Goal: Information Seeking & Learning: Learn about a topic

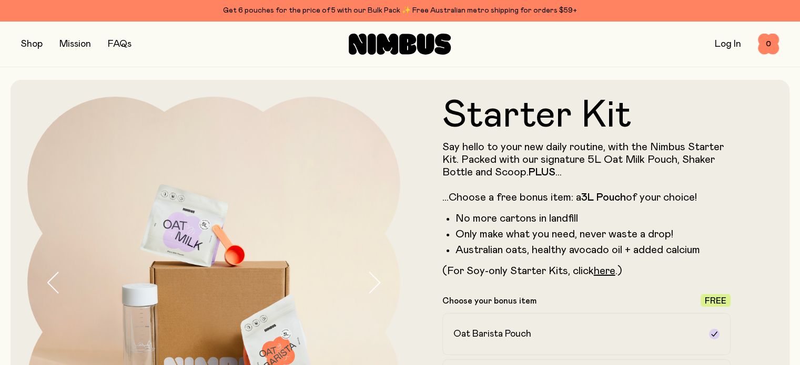
click at [28, 44] on button "button" at bounding box center [32, 44] width 22 height 15
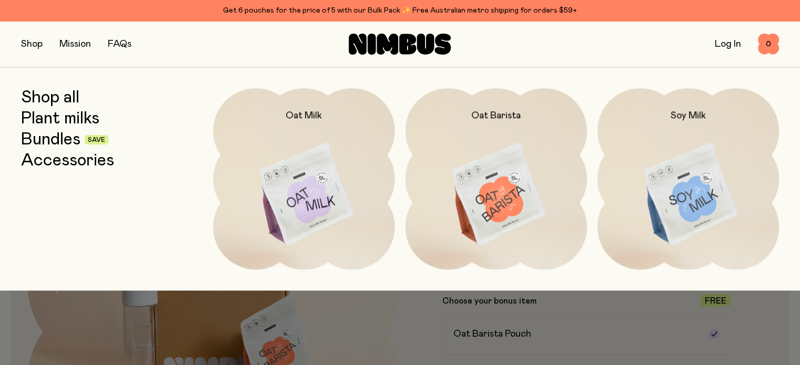
click at [77, 113] on link "Plant milks" at bounding box center [60, 118] width 78 height 19
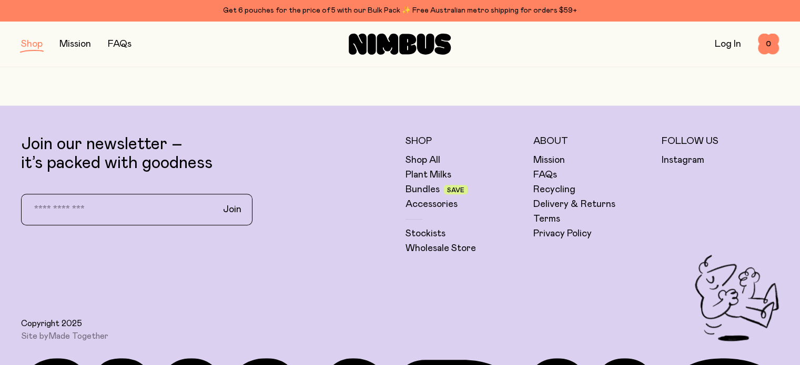
scroll to position [641, 0]
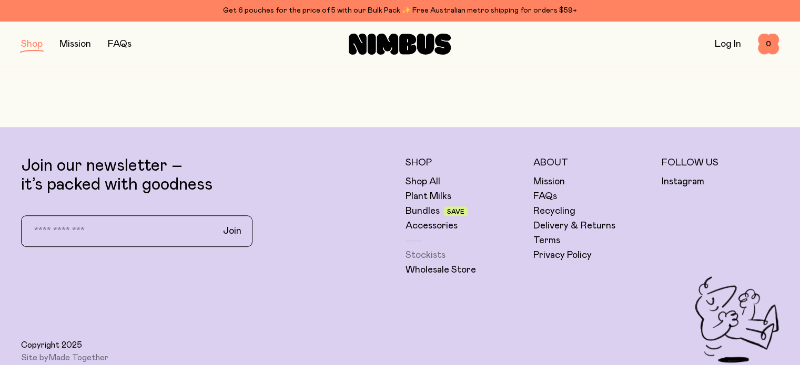
click at [431, 252] on link "Stockists" at bounding box center [425, 255] width 40 height 13
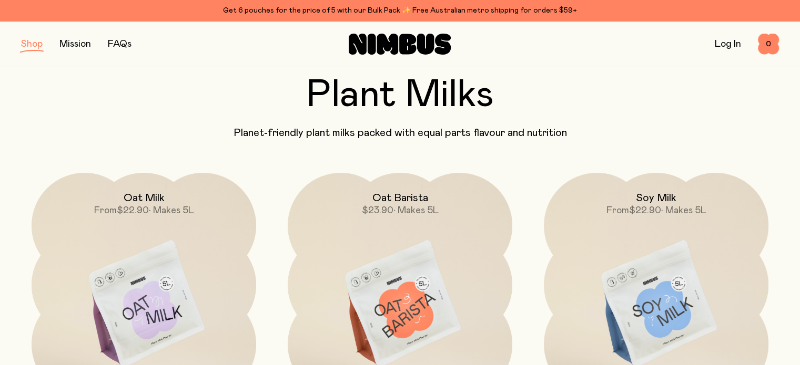
scroll to position [0, 0]
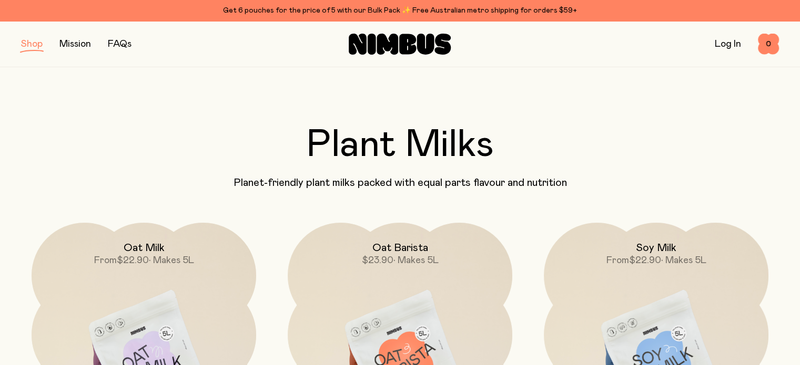
click at [78, 44] on link "Mission" at bounding box center [75, 43] width 32 height 9
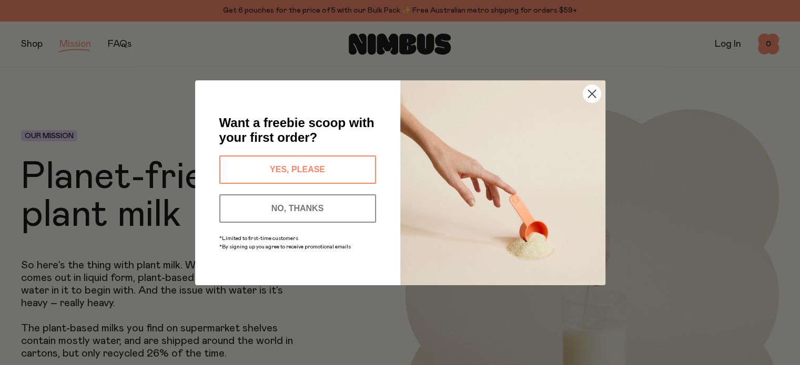
click at [586, 97] on circle "Close dialog" at bounding box center [591, 93] width 17 height 17
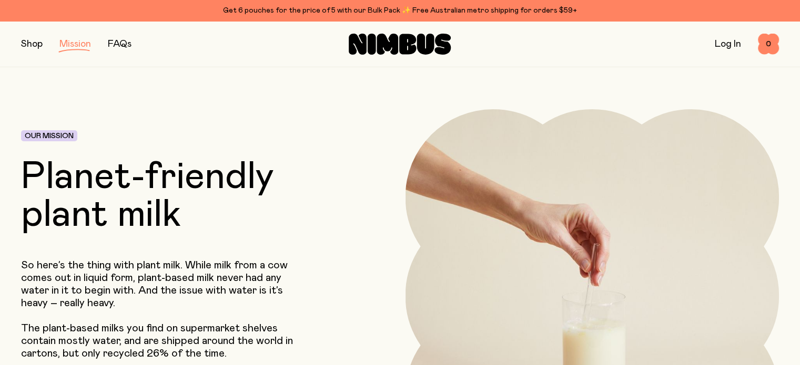
click at [124, 39] on link "FAQs" at bounding box center [120, 43] width 24 height 9
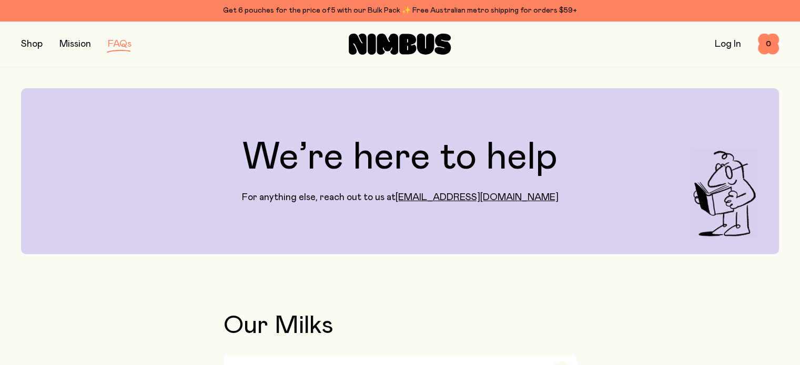
click at [124, 39] on link "FAQs" at bounding box center [120, 43] width 24 height 9
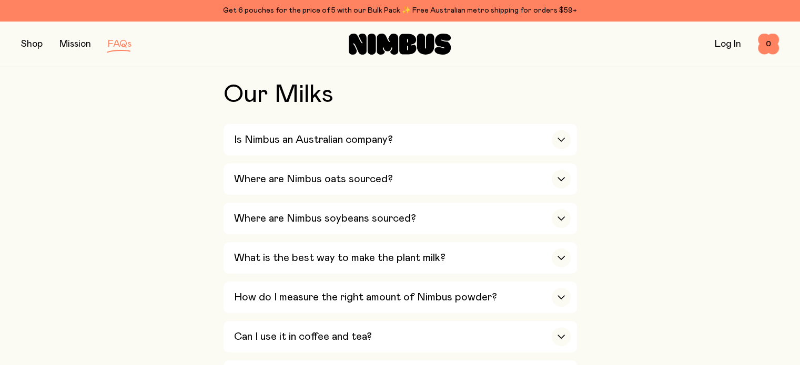
scroll to position [252, 0]
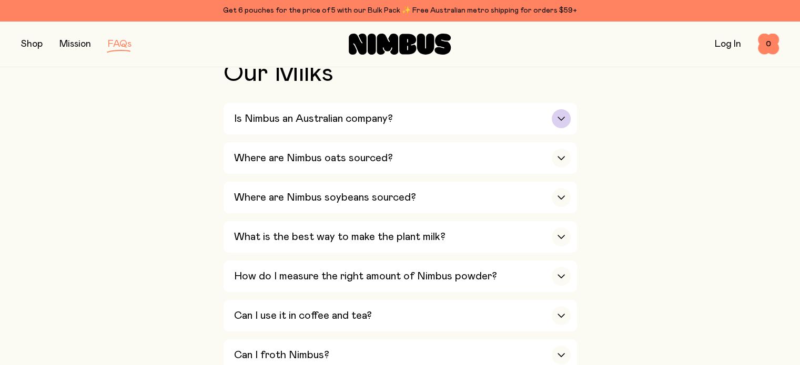
click at [568, 113] on div "button" at bounding box center [561, 118] width 19 height 19
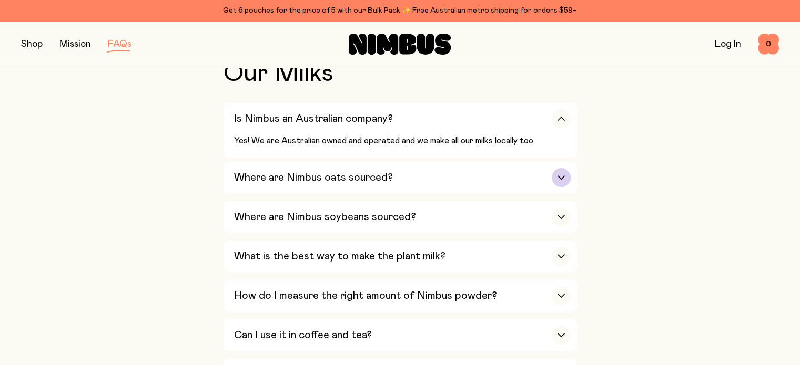
click at [559, 176] on icon "button" at bounding box center [561, 178] width 8 height 4
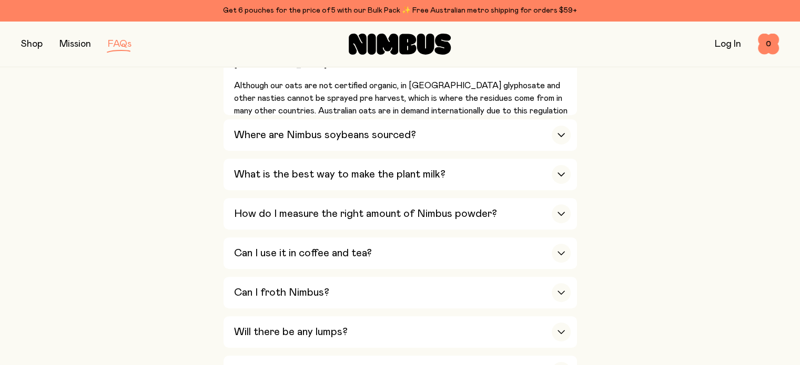
scroll to position [428, 0]
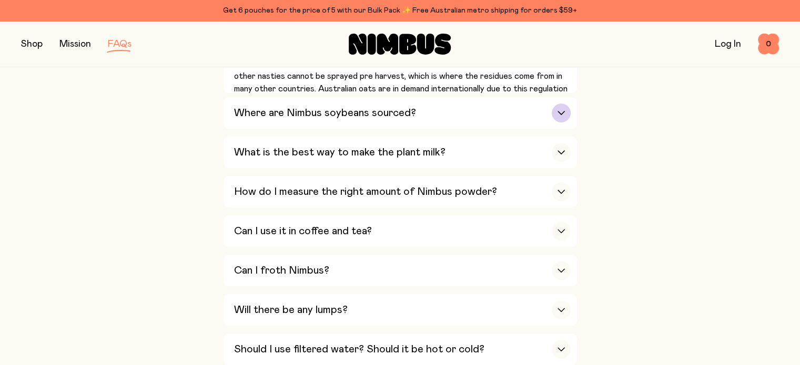
click at [570, 110] on button "Where are Nimbus soybeans sourced? We looked long and hard to source soybeans f…" at bounding box center [399, 113] width 353 height 32
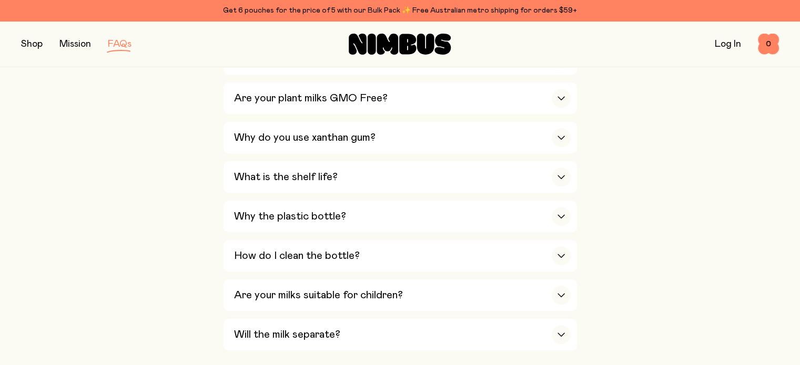
scroll to position [826, 0]
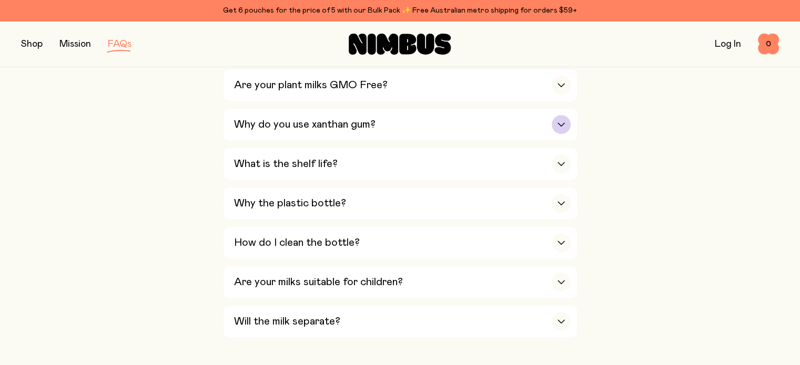
click at [564, 122] on icon "button" at bounding box center [561, 124] width 8 height 4
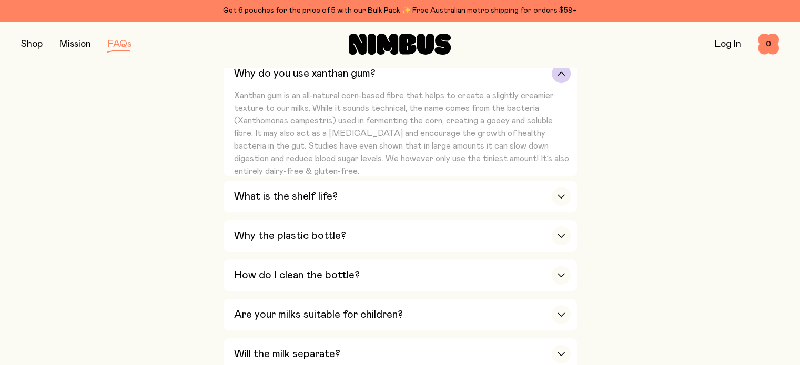
scroll to position [754, 0]
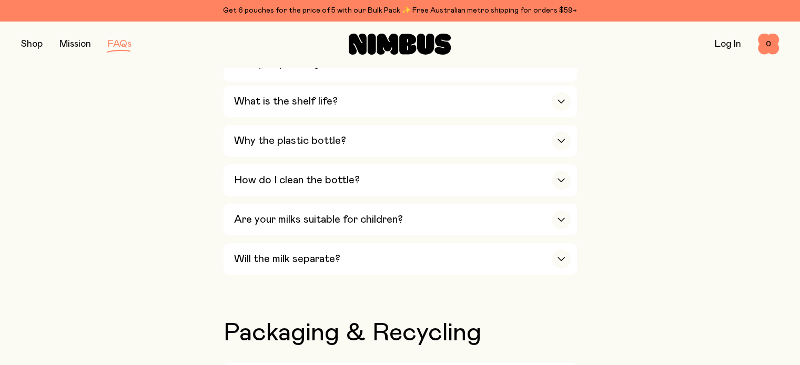
scroll to position [851, 0]
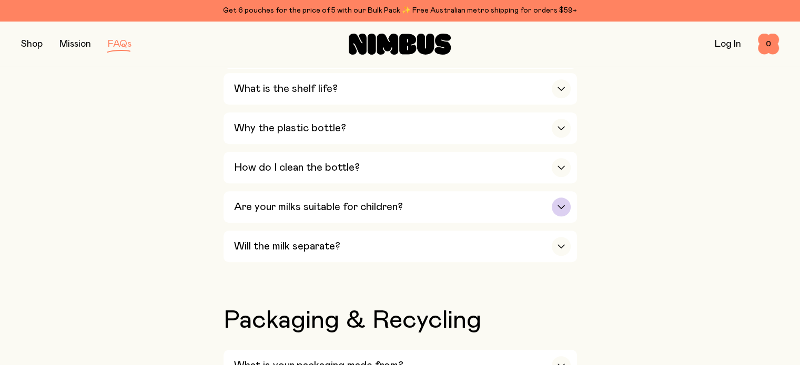
click at [561, 205] on icon "button" at bounding box center [561, 207] width 8 height 4
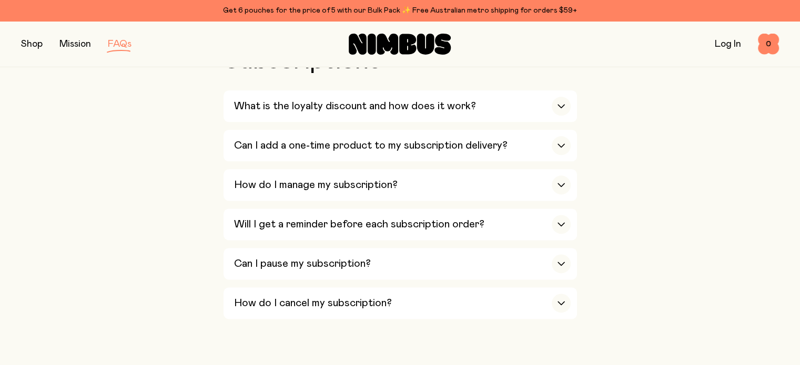
scroll to position [1316, 0]
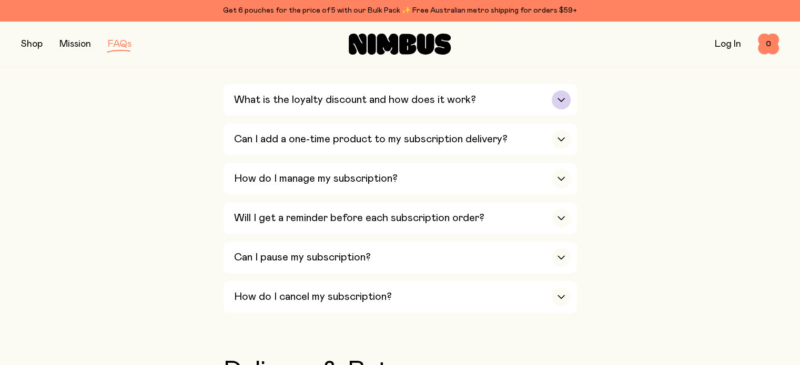
click at [563, 98] on icon "button" at bounding box center [561, 99] width 6 height 3
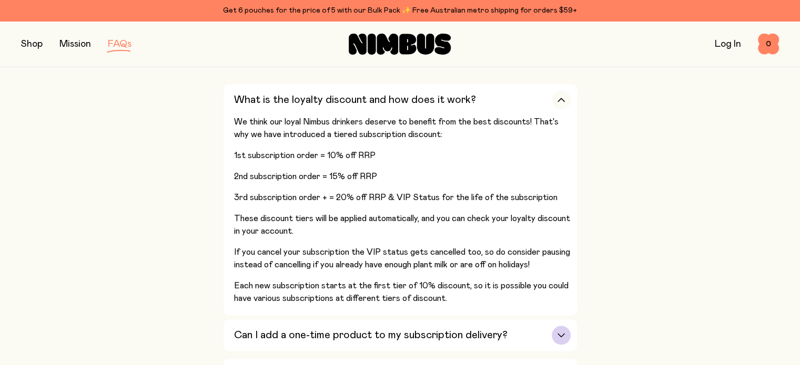
click at [564, 333] on icon "button" at bounding box center [561, 335] width 8 height 4
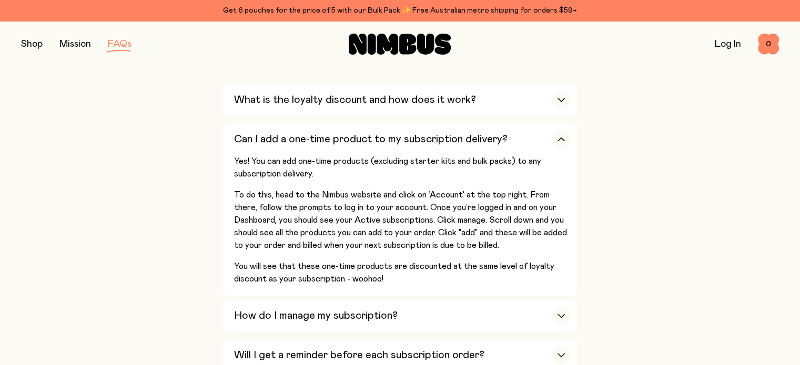
drag, startPoint x: 799, startPoint y: 194, endPoint x: 800, endPoint y: 202, distance: 8.4
click at [558, 315] on div "button" at bounding box center [561, 316] width 19 height 19
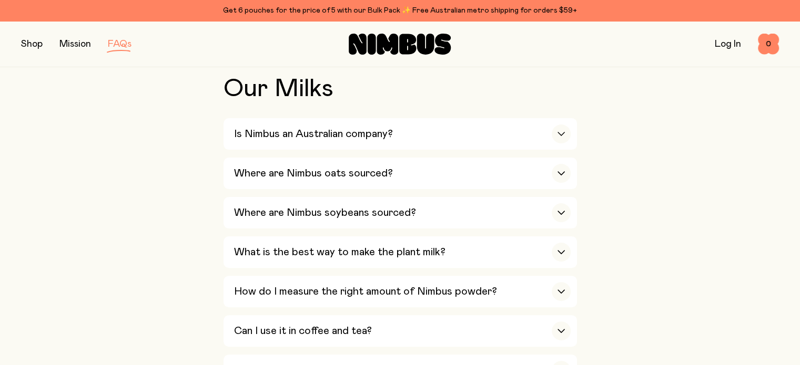
scroll to position [224, 0]
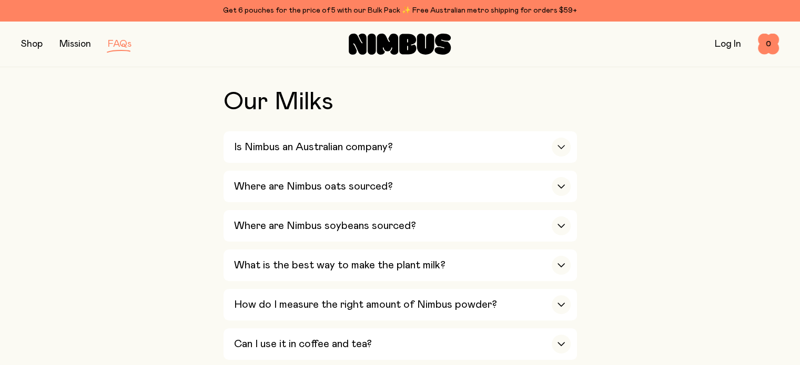
click at [467, 8] on div "Get 6 pouches for the price of 5 with our Bulk Pack ✨ Free Australian metro shi…" at bounding box center [400, 10] width 758 height 13
